Goal: Task Accomplishment & Management: Manage account settings

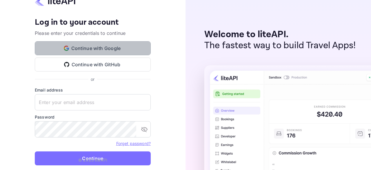
click at [101, 46] on button "Continue with Google" at bounding box center [93, 48] width 116 height 14
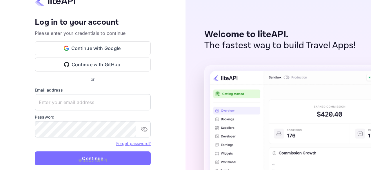
click at [144, 57] on div "Continue with Google Continue with GitHub" at bounding box center [93, 56] width 116 height 30
drag, startPoint x: 309, startPoint y: 27, endPoint x: 160, endPoint y: 71, distance: 155.8
click at [160, 71] on div "Your account has been created successfully, a confirmation link has been sent t…" at bounding box center [93, 85] width 186 height 170
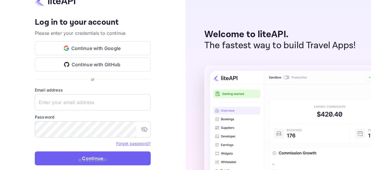
click at [104, 156] on button "Continue" at bounding box center [93, 158] width 116 height 14
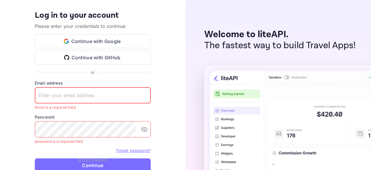
click at [62, 92] on input "text" at bounding box center [93, 95] width 116 height 16
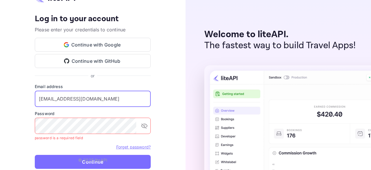
type input "i.boukane@nuitee.com"
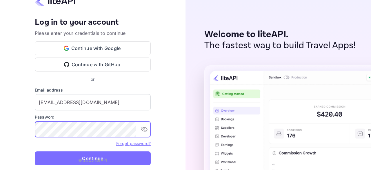
click at [35, 151] on button "Continue" at bounding box center [93, 158] width 116 height 14
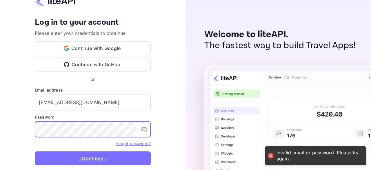
click at [135, 142] on link "Forget password?" at bounding box center [133, 143] width 35 height 5
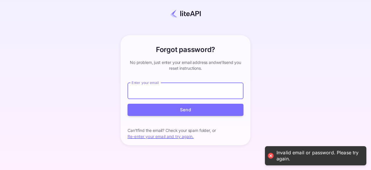
click at [150, 93] on input "Enter your email" at bounding box center [186, 91] width 116 height 16
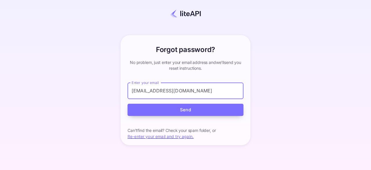
type input "i.boukane@nuitee.com"
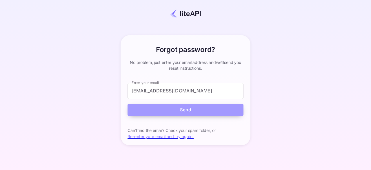
click at [180, 111] on button "Send" at bounding box center [186, 110] width 116 height 12
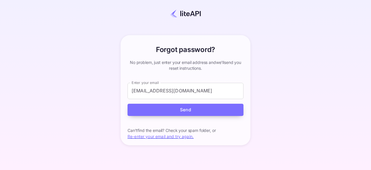
click at [200, 108] on button "Send" at bounding box center [186, 110] width 116 height 12
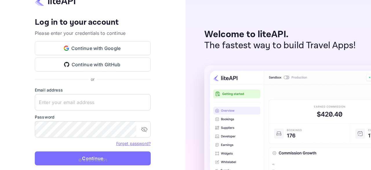
click at [13, 105] on div "Your account has been created successfully, a confirmation link has been sent t…" at bounding box center [93, 85] width 186 height 170
click at [15, 88] on div "Your account has been created successfully, a confirmation link has been sent t…" at bounding box center [93, 85] width 186 height 170
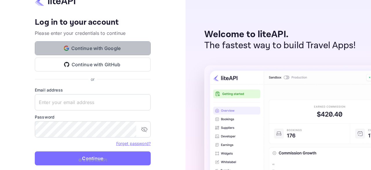
click at [114, 53] on button "Continue with Google" at bounding box center [93, 48] width 116 height 14
click at [96, 50] on button "Continue with Google" at bounding box center [93, 48] width 116 height 14
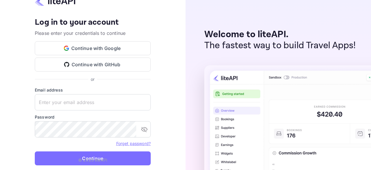
click at [304, 61] on div "Welcome to liteAPI. The fastest way to build Travel Apps!" at bounding box center [279, 85] width 186 height 170
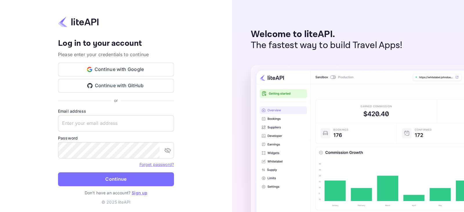
click at [139, 169] on link "Sign up" at bounding box center [140, 193] width 16 height 5
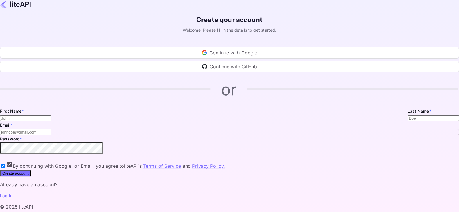
click at [51, 122] on input "Email *" at bounding box center [25, 118] width 51 height 6
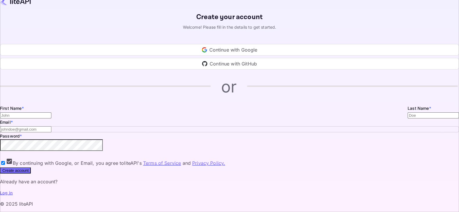
click at [98, 159] on div "Create your account Welcome! Please fill in the details to get started. Continu…" at bounding box center [229, 104] width 459 height 184
click at [104, 152] on div "Create your account Welcome! Please fill in the details to get started. Continu…" at bounding box center [229, 104] width 459 height 184
click at [51, 113] on input "Email *" at bounding box center [25, 116] width 51 height 6
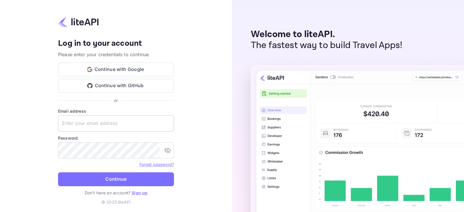
click at [117, 125] on input "text" at bounding box center [116, 123] width 116 height 16
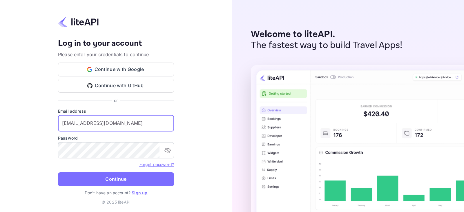
type input "i.boukane@nuitee.com"
click at [15, 122] on div "Your account has been created successfully, a confirmation link has been sent t…" at bounding box center [116, 106] width 232 height 212
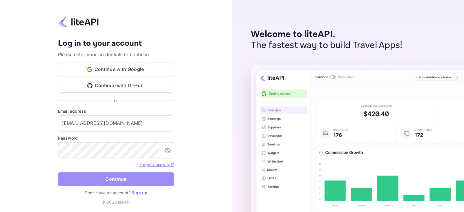
click at [88, 169] on button "Continue" at bounding box center [116, 180] width 116 height 14
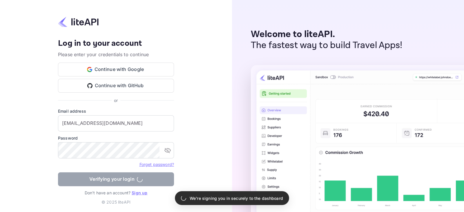
click at [17, 169] on div "Your account has been created successfully, a confirmation link has been sent t…" at bounding box center [116, 106] width 232 height 212
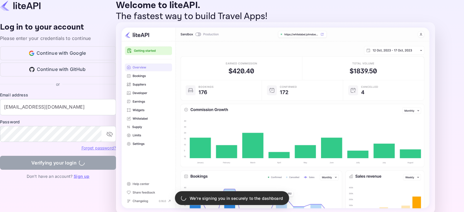
click at [152, 169] on div at bounding box center [275, 216] width 319 height 0
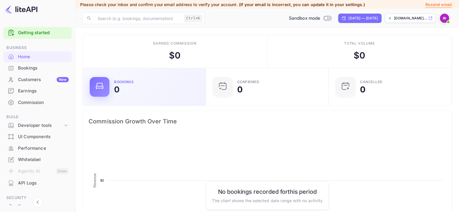
click at [151, 104] on div "Bookings 0" at bounding box center [144, 87] width 123 height 38
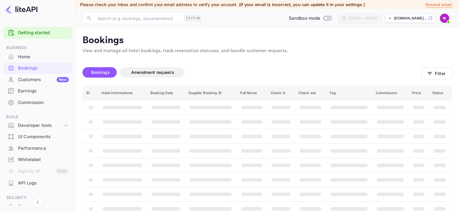
click at [239, 77] on div "Bookings Amendment requests" at bounding box center [251, 74] width 339 height 14
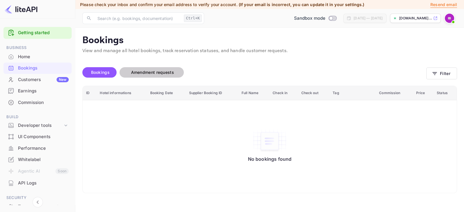
click at [148, 75] on span "Amendment requests" at bounding box center [152, 72] width 43 height 5
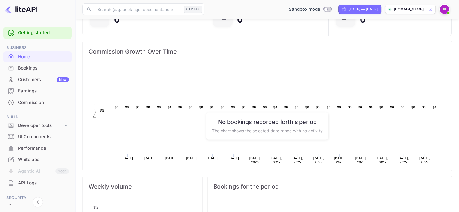
scroll to position [72, 0]
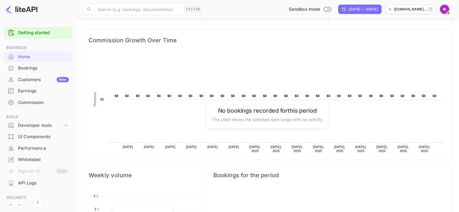
drag, startPoint x: 124, startPoint y: 69, endPoint x: 146, endPoint y: 89, distance: 29.6
click at [125, 70] on rect at bounding box center [266, 111] width 357 height 116
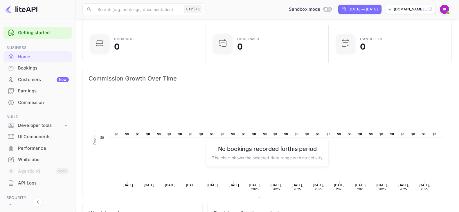
scroll to position [0, 0]
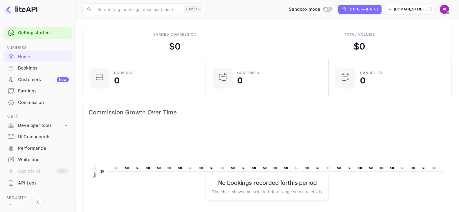
click at [444, 9] on img at bounding box center [443, 9] width 9 height 9
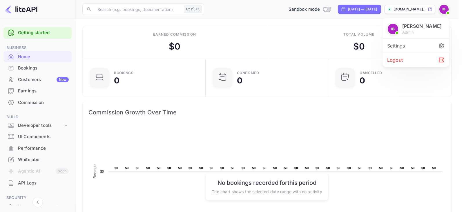
click at [346, 134] on div at bounding box center [232, 106] width 464 height 212
